Goal: Information Seeking & Learning: Find specific fact

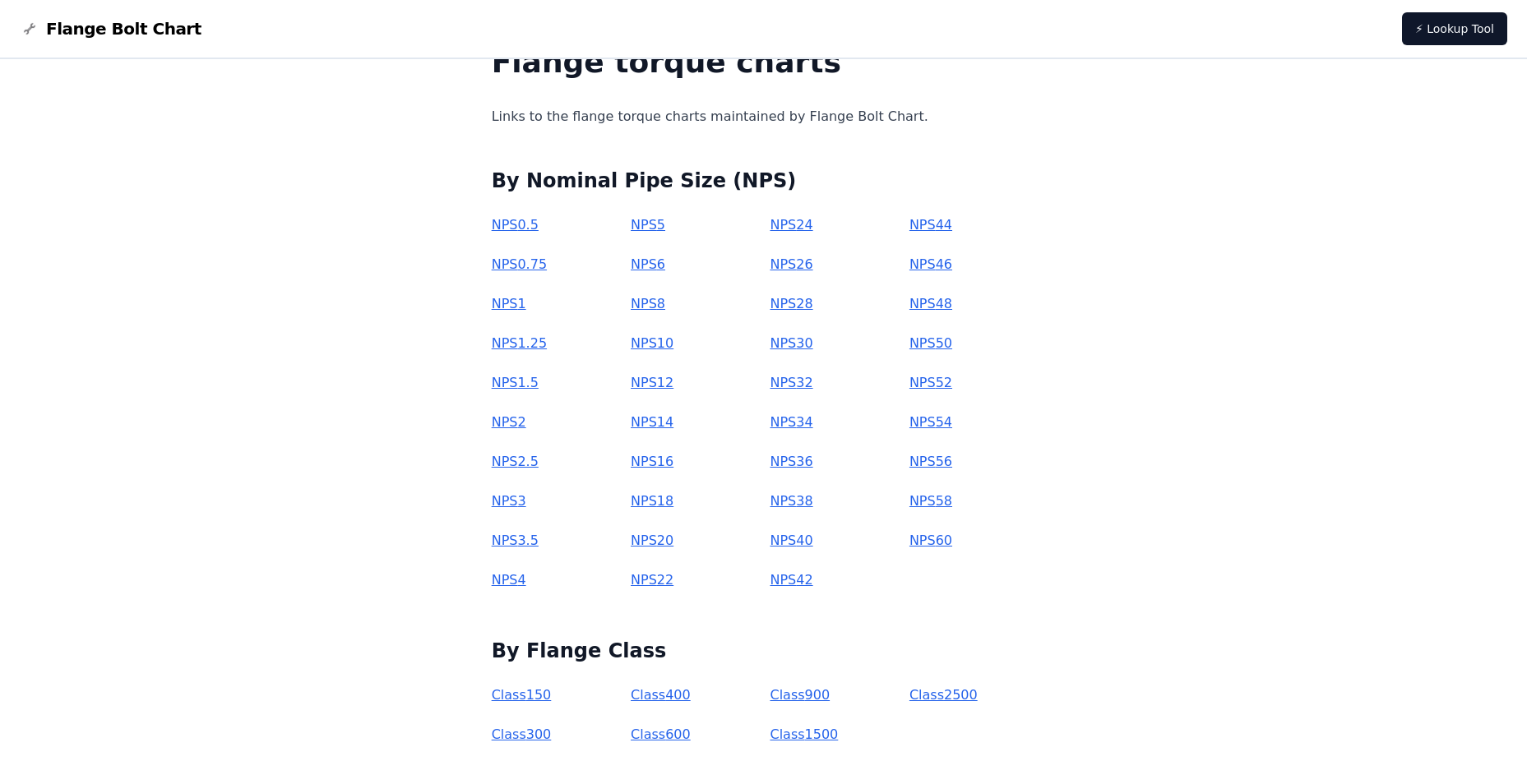
scroll to position [150, 0]
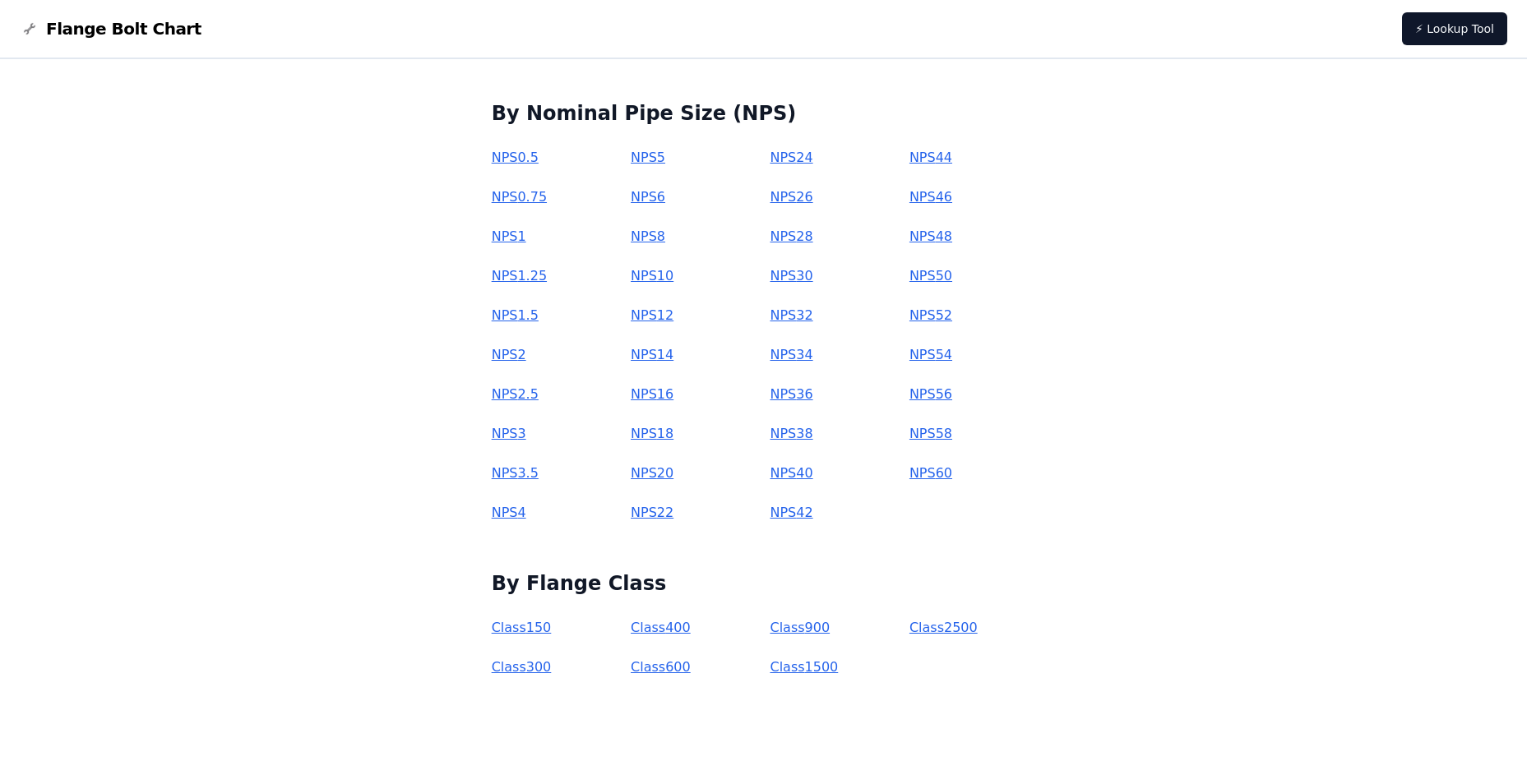
click at [802, 669] on link "Class 1500" at bounding box center [803, 667] width 68 height 16
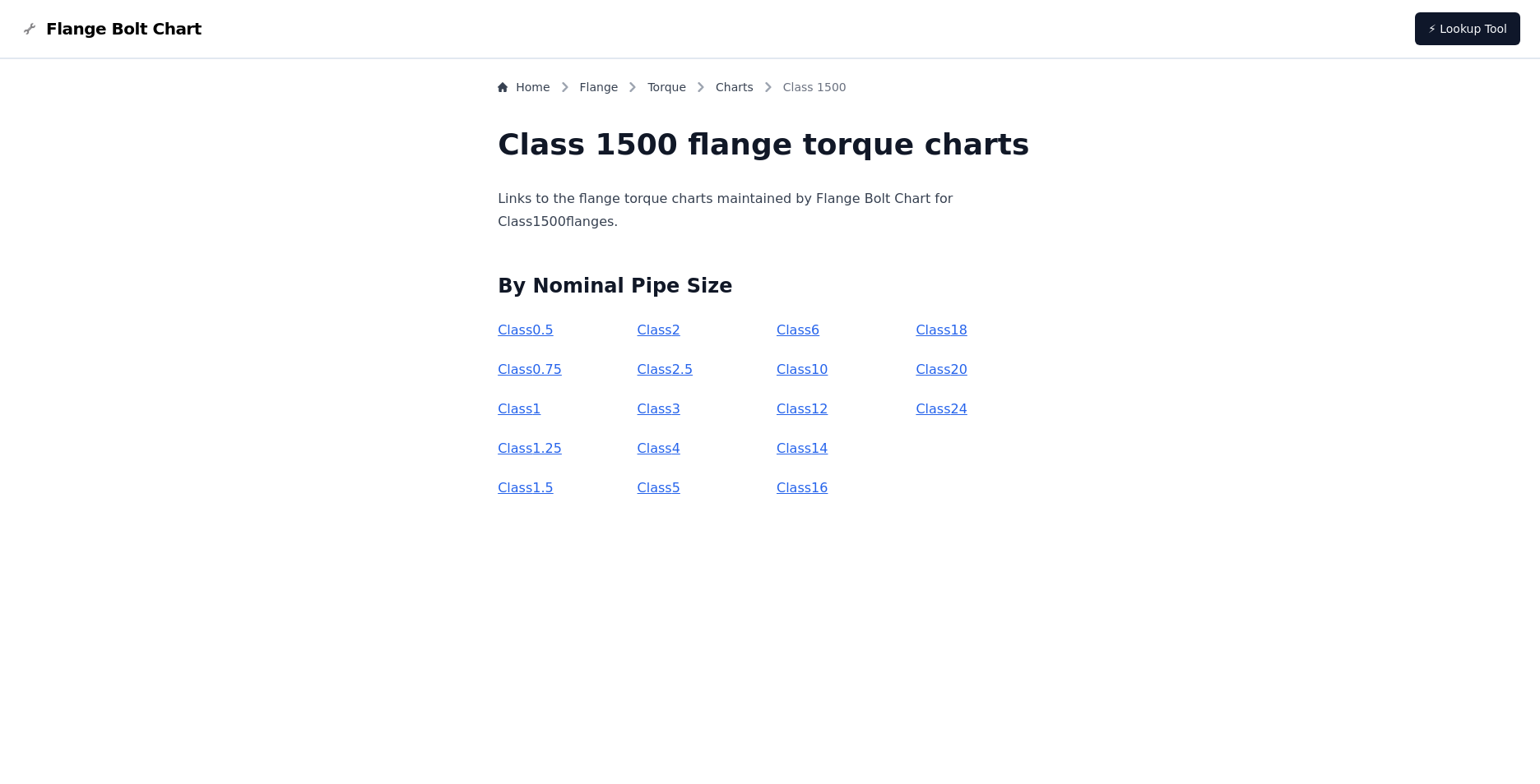
click at [662, 203] on p "Links to the flange torque charts maintained by Flange Bolt Chart for Class 150…" at bounding box center [770, 211] width 545 height 46
click at [707, 149] on h1 "Class 1500 flange torque charts" at bounding box center [770, 145] width 545 height 33
click at [96, 32] on span "Flange Bolt Chart" at bounding box center [124, 29] width 156 height 23
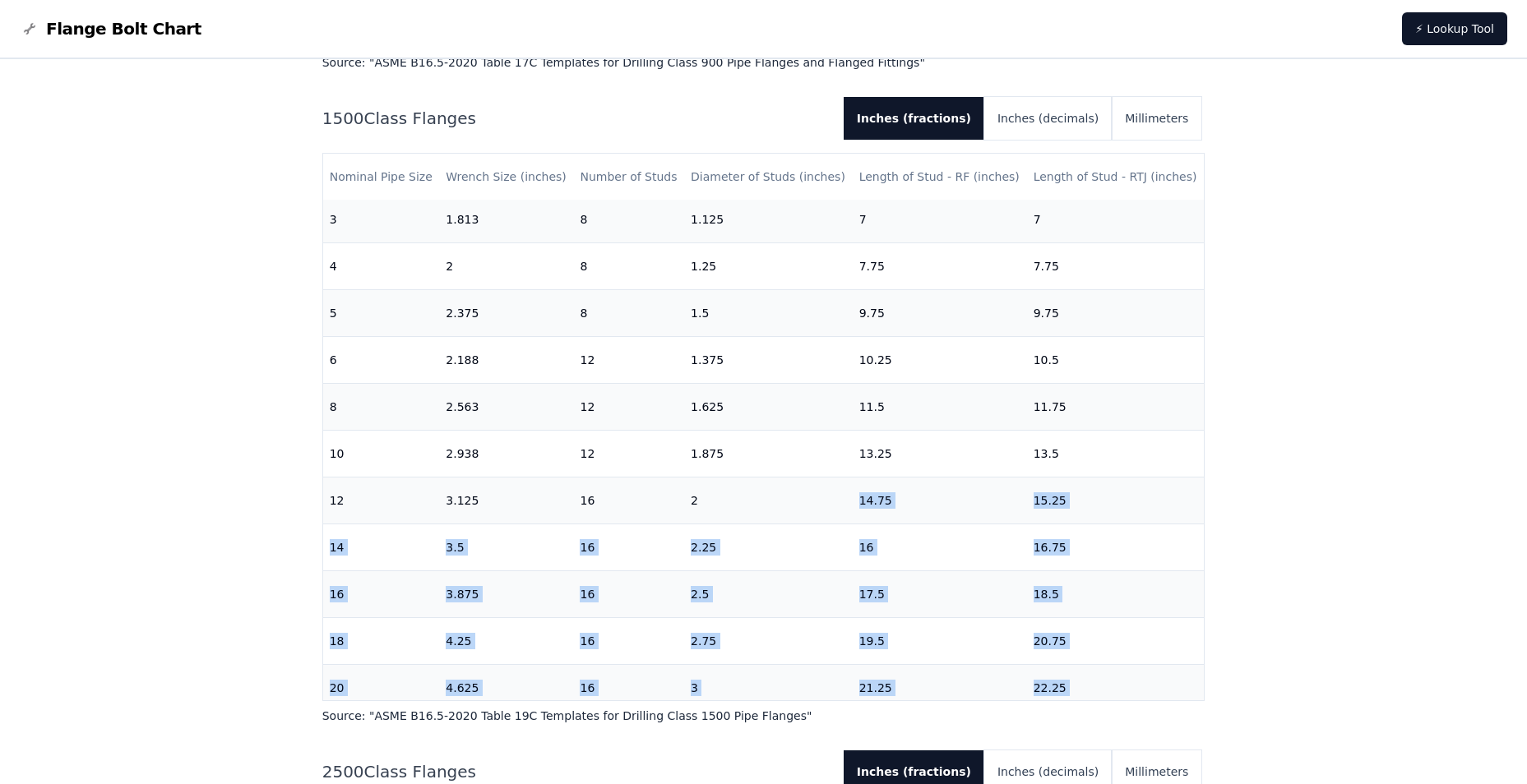
scroll to position [402, 0]
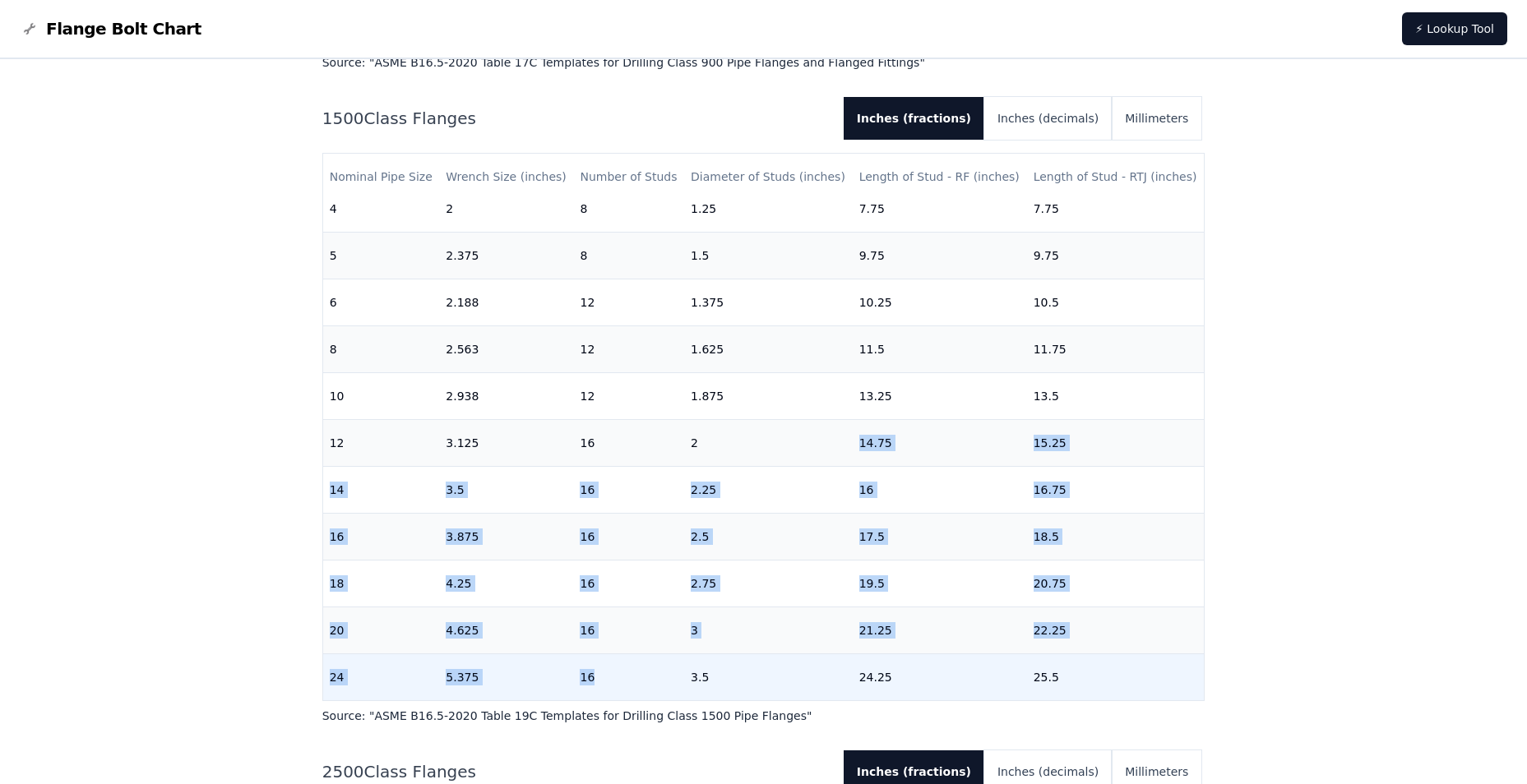
drag, startPoint x: 762, startPoint y: 681, endPoint x: 649, endPoint y: 686, distance: 113.1
click at [649, 686] on tbody "1/2 1.25 4 0.75 4.25 4.25 3/4 1.25 4 0.75 4.5 4.5 1 1.438 4 0.875 5 5 1-1/4 1.4…" at bounding box center [764, 256] width 881 height 890
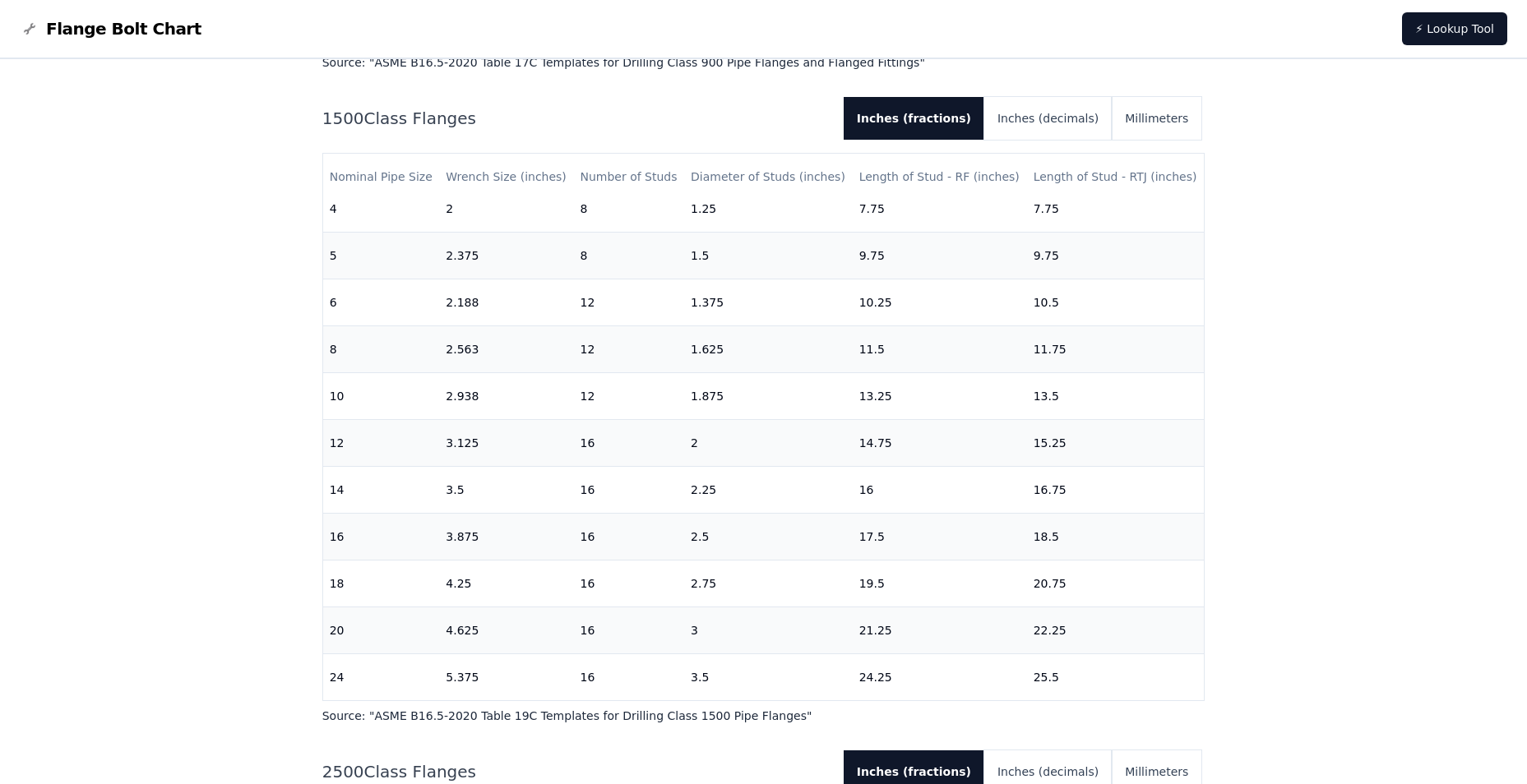
click at [167, 493] on div "Flange Bolt Chart Lookup flange bolt lengths, wrench sizes, and torque sequence…" at bounding box center [764, 357] width 1527 height 8158
